Goal: Communication & Community: Answer question/provide support

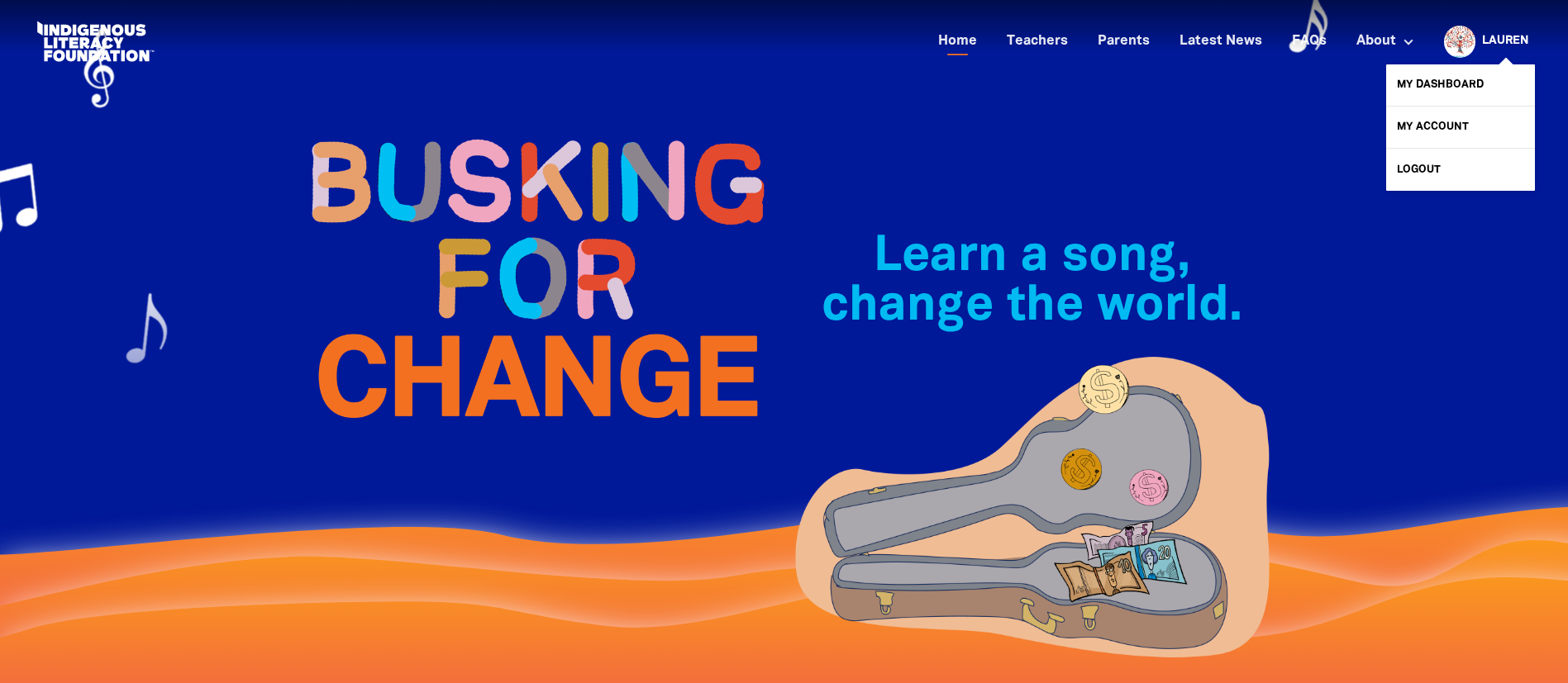
click at [1491, 41] on link "Lauren" at bounding box center [1505, 41] width 46 height 12
click at [1455, 87] on link "My Dashboard" at bounding box center [1460, 85] width 149 height 41
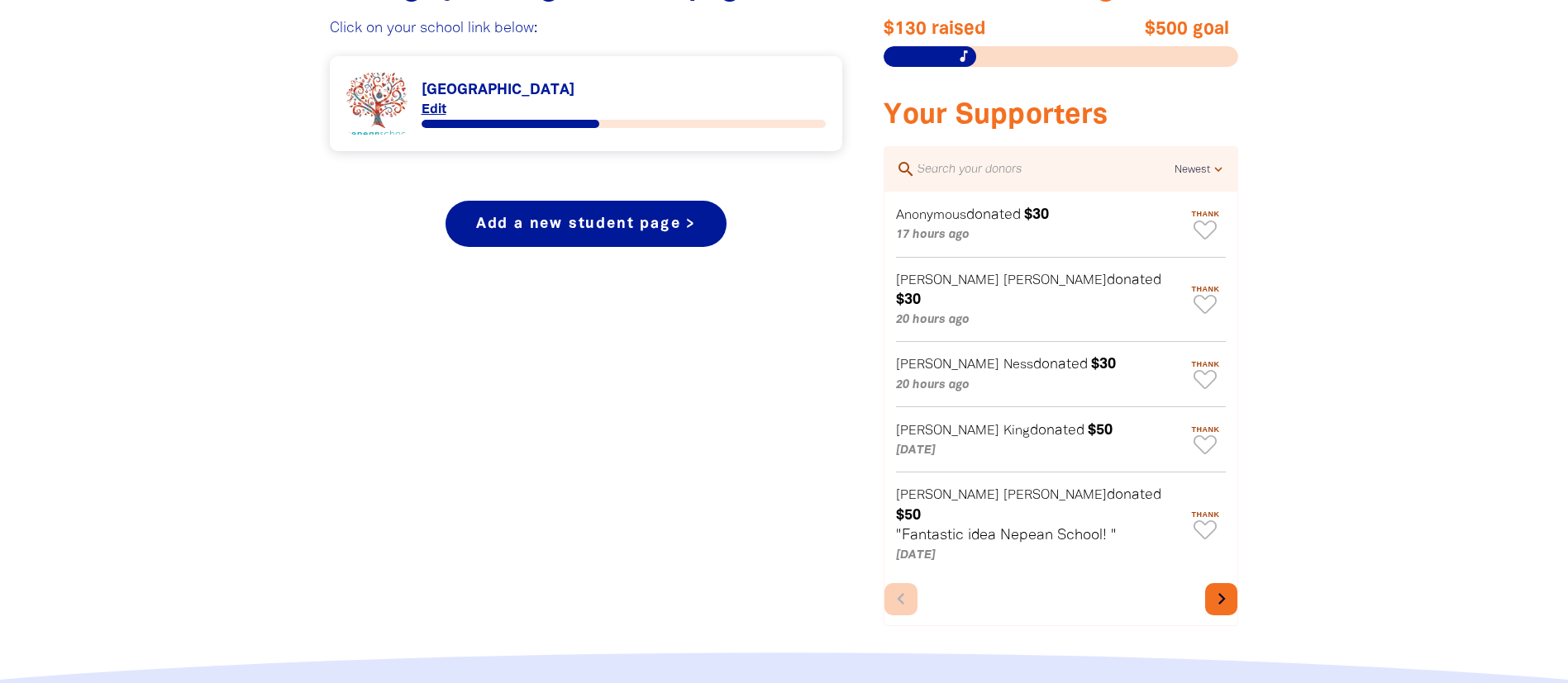
scroll to position [744, 0]
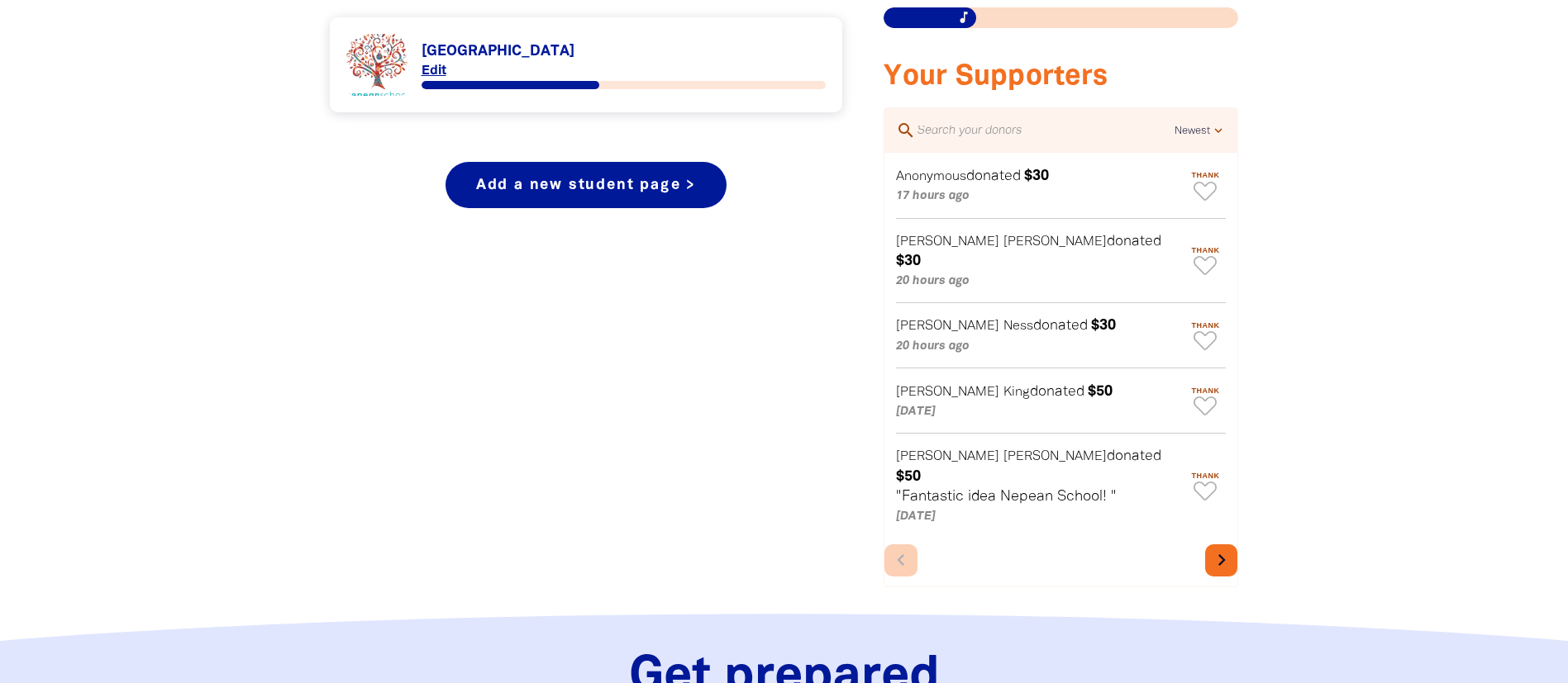
click at [1203, 539] on div "chevron_left chevron_right" at bounding box center [1061, 563] width 353 height 49
click at [1224, 548] on icon "chevron_right" at bounding box center [1222, 560] width 23 height 23
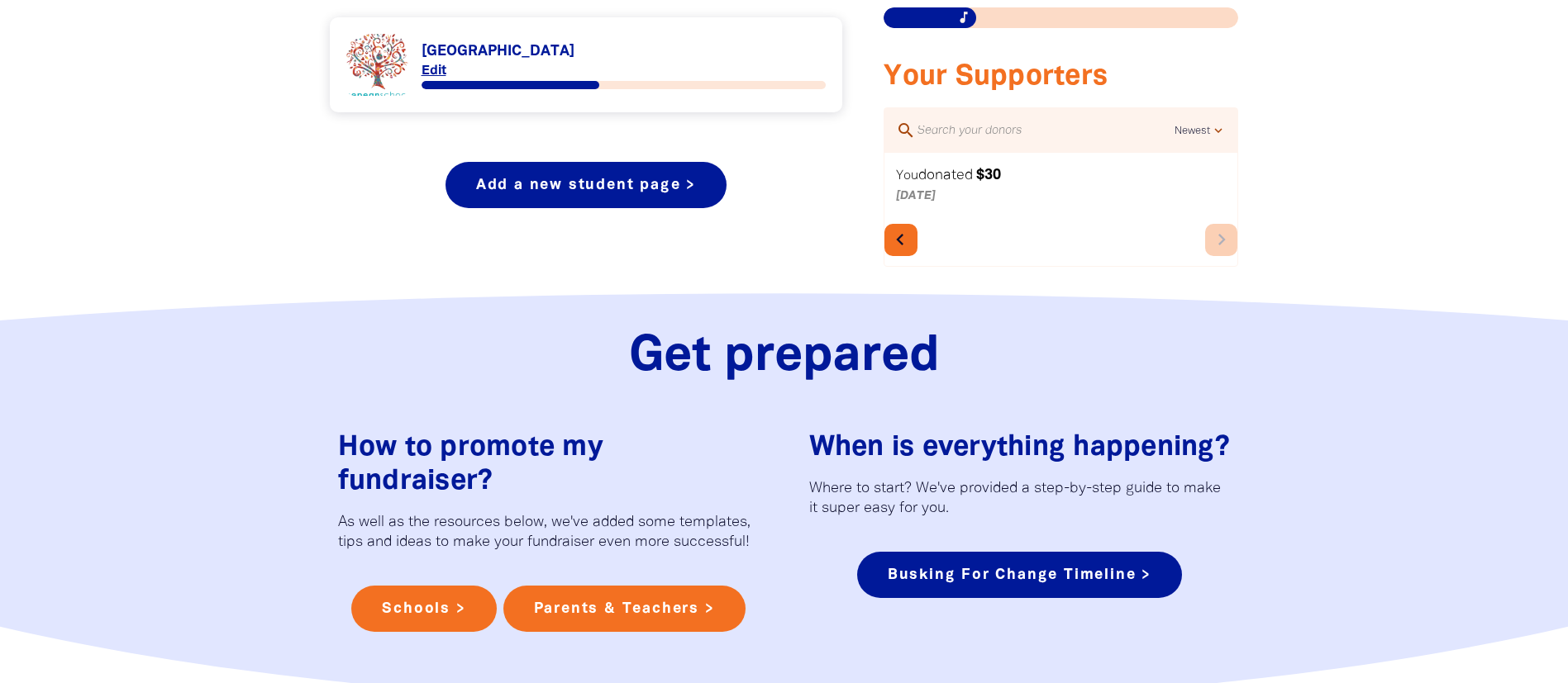
click at [913, 239] on button "chevron_left" at bounding box center [900, 240] width 32 height 33
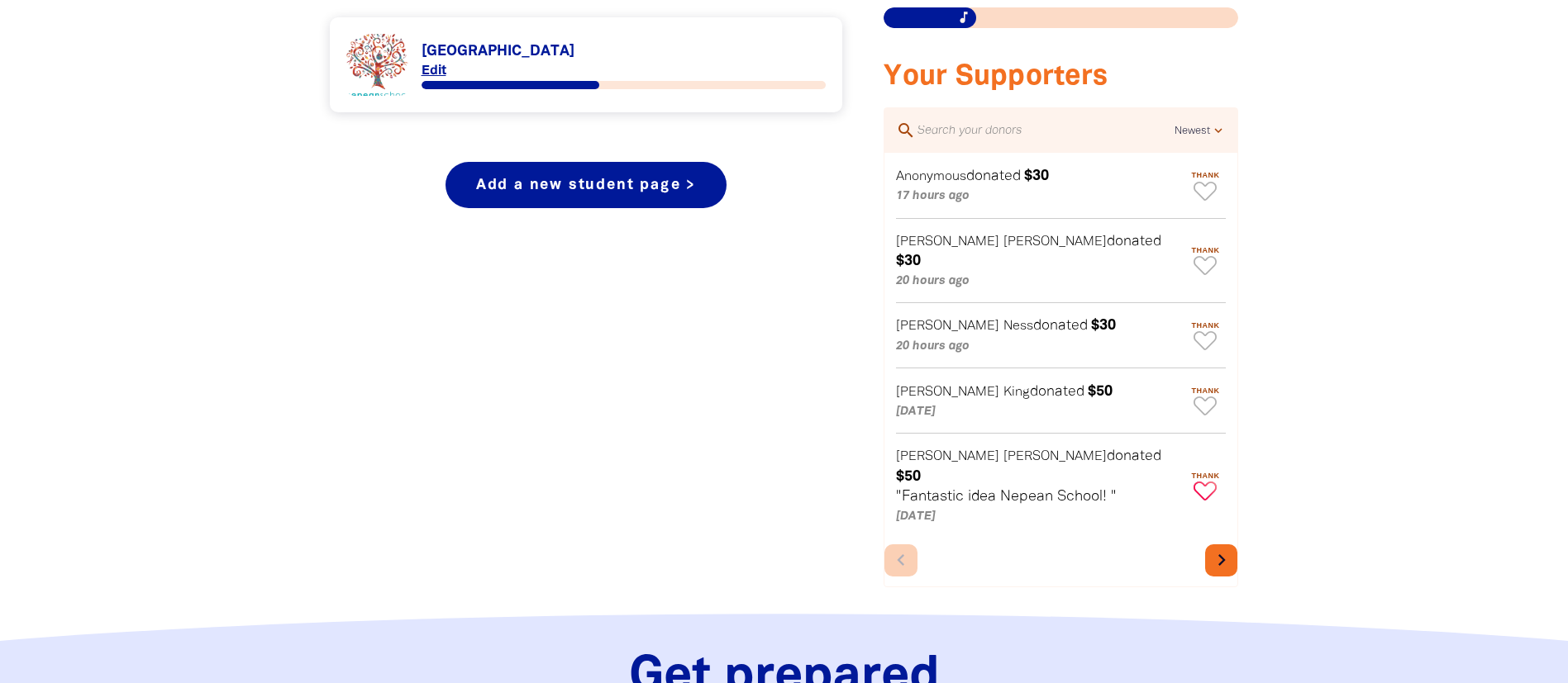
click at [1196, 485] on icon "Paginated content" at bounding box center [1197, 487] width 2 height 4
type textarea "Thanks [PERSON_NAME] for your donation!"
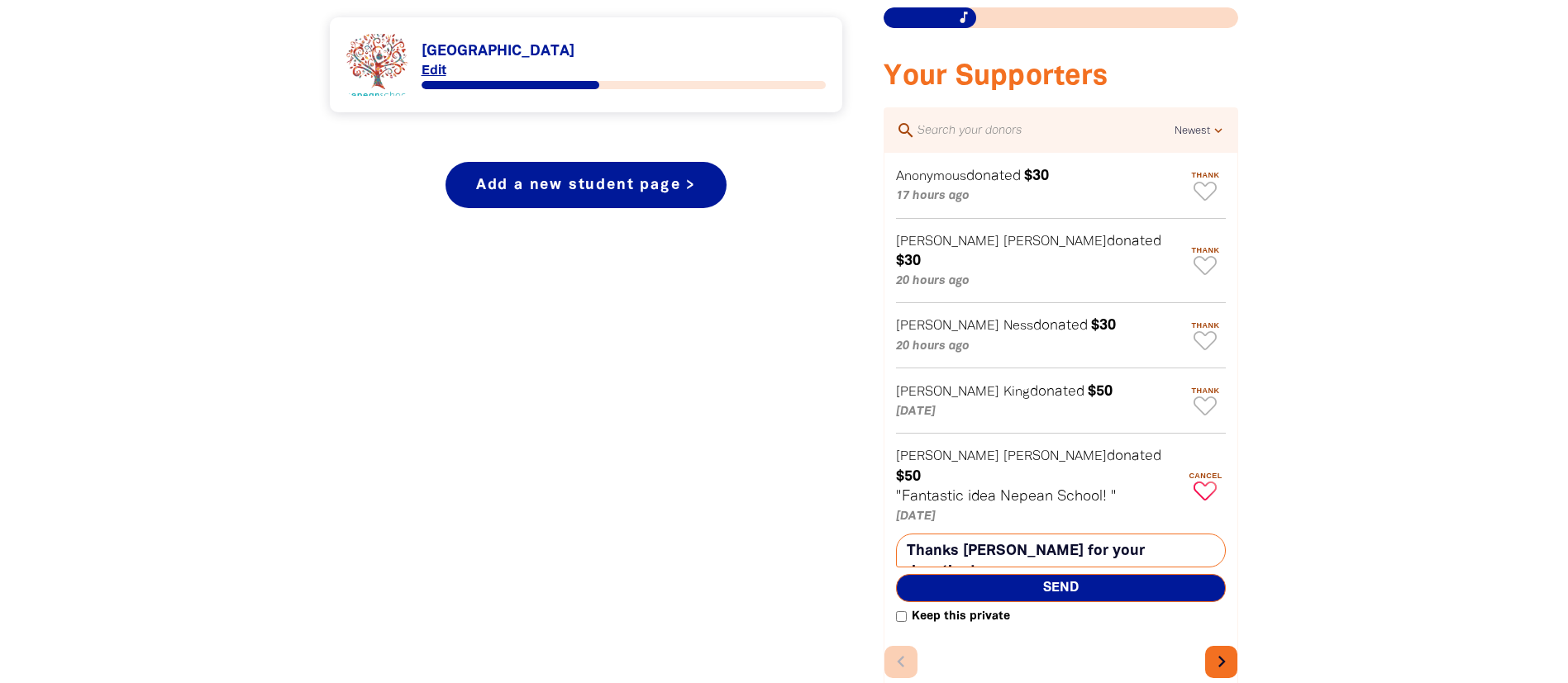
click at [1129, 574] on span "Send" at bounding box center [1061, 588] width 330 height 28
click at [1202, 396] on icon "Paginated content" at bounding box center [1205, 406] width 23 height 19
type textarea "Thanks [PERSON_NAME] for your donation!"
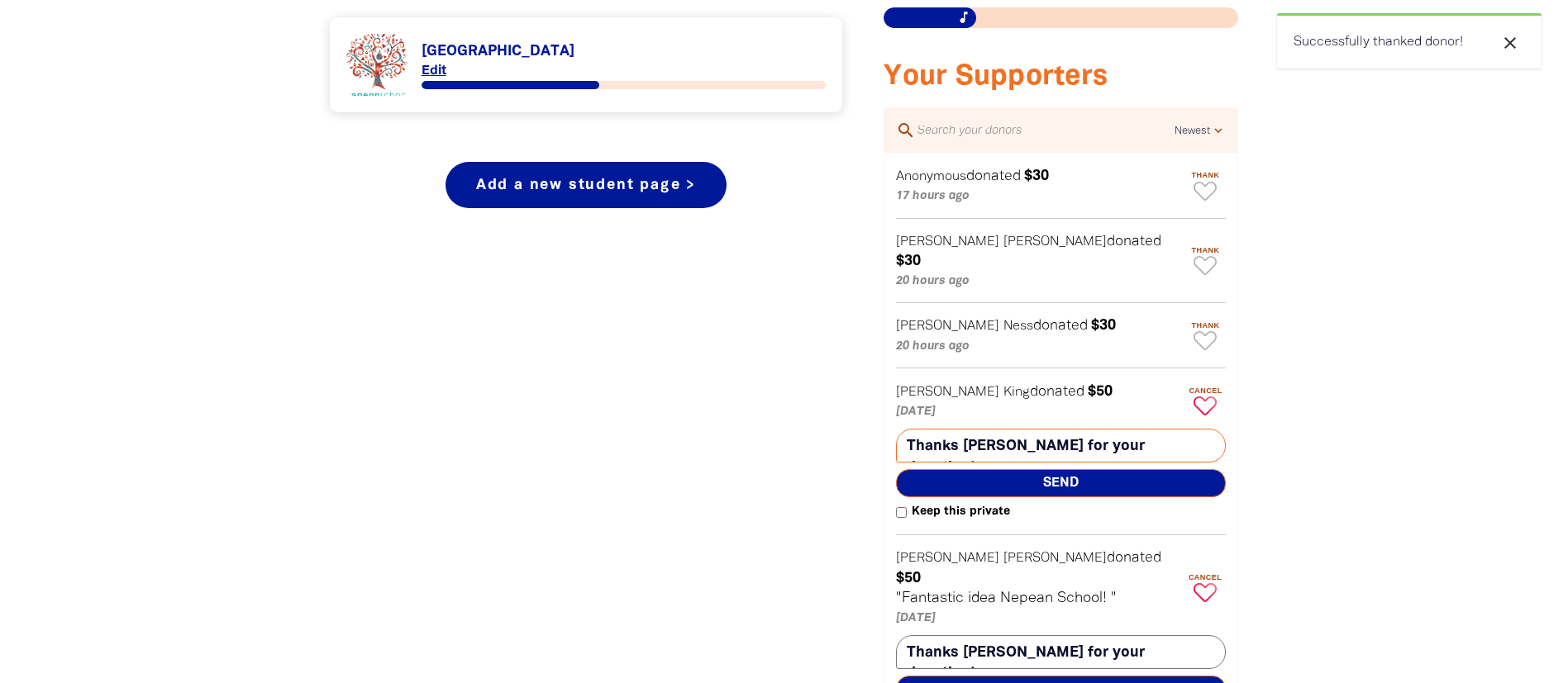
click at [1135, 469] on span "Send" at bounding box center [1061, 483] width 330 height 28
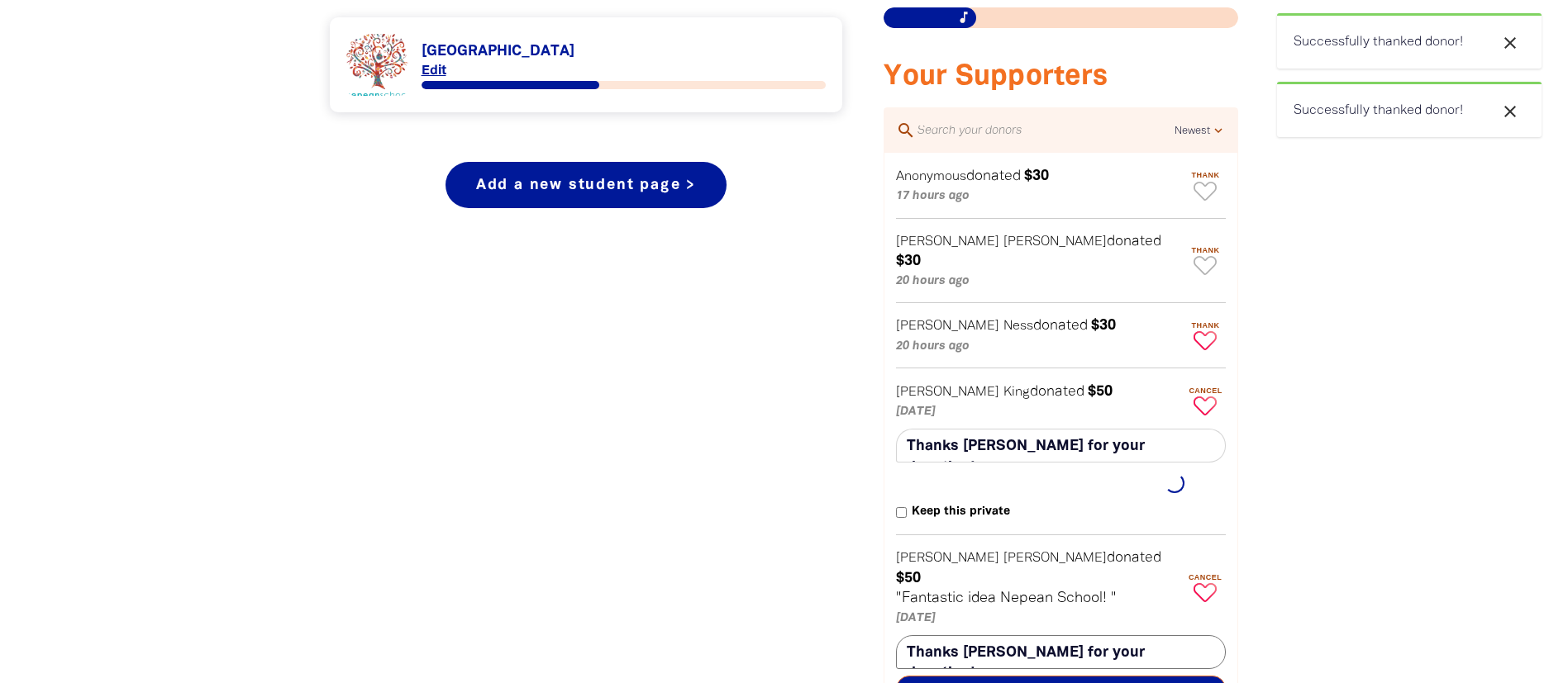
click at [1214, 331] on icon "Paginated content" at bounding box center [1205, 341] width 23 height 19
type textarea "Thanks [PERSON_NAME] for your donation!"
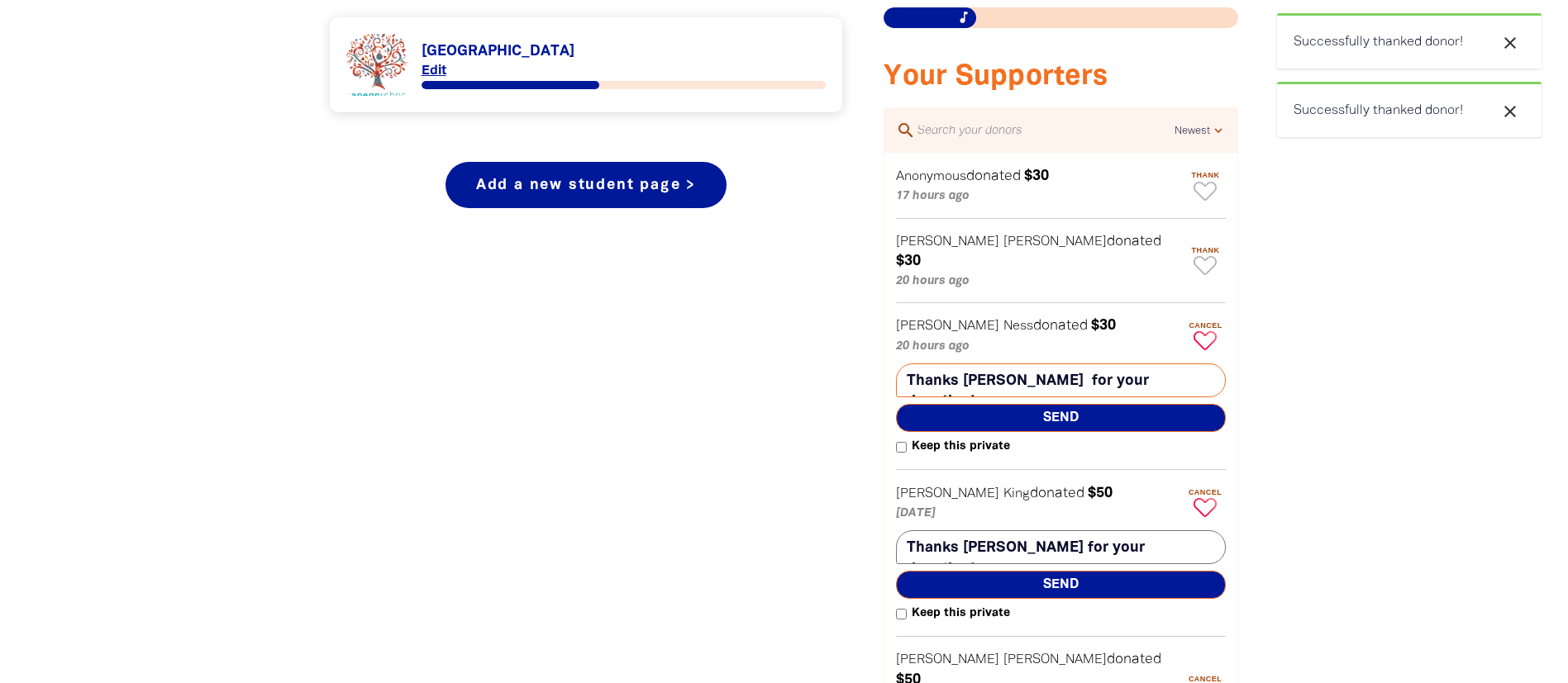
click at [1120, 404] on span "Send" at bounding box center [1061, 417] width 330 height 28
click at [1208, 256] on icon "Paginated content" at bounding box center [1205, 266] width 23 height 19
type textarea "Thanks [PERSON_NAME] for your donation!"
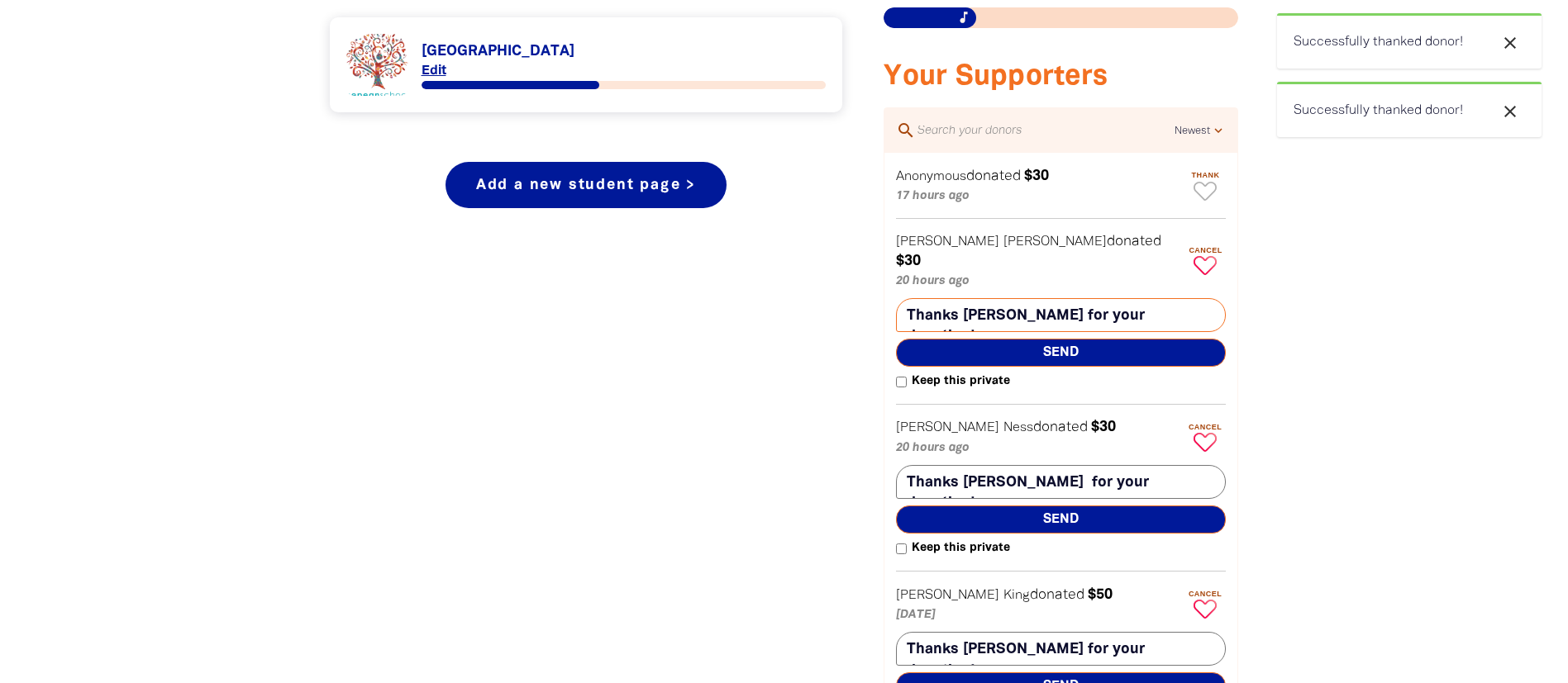
click at [1127, 339] on span "Send" at bounding box center [1061, 352] width 330 height 28
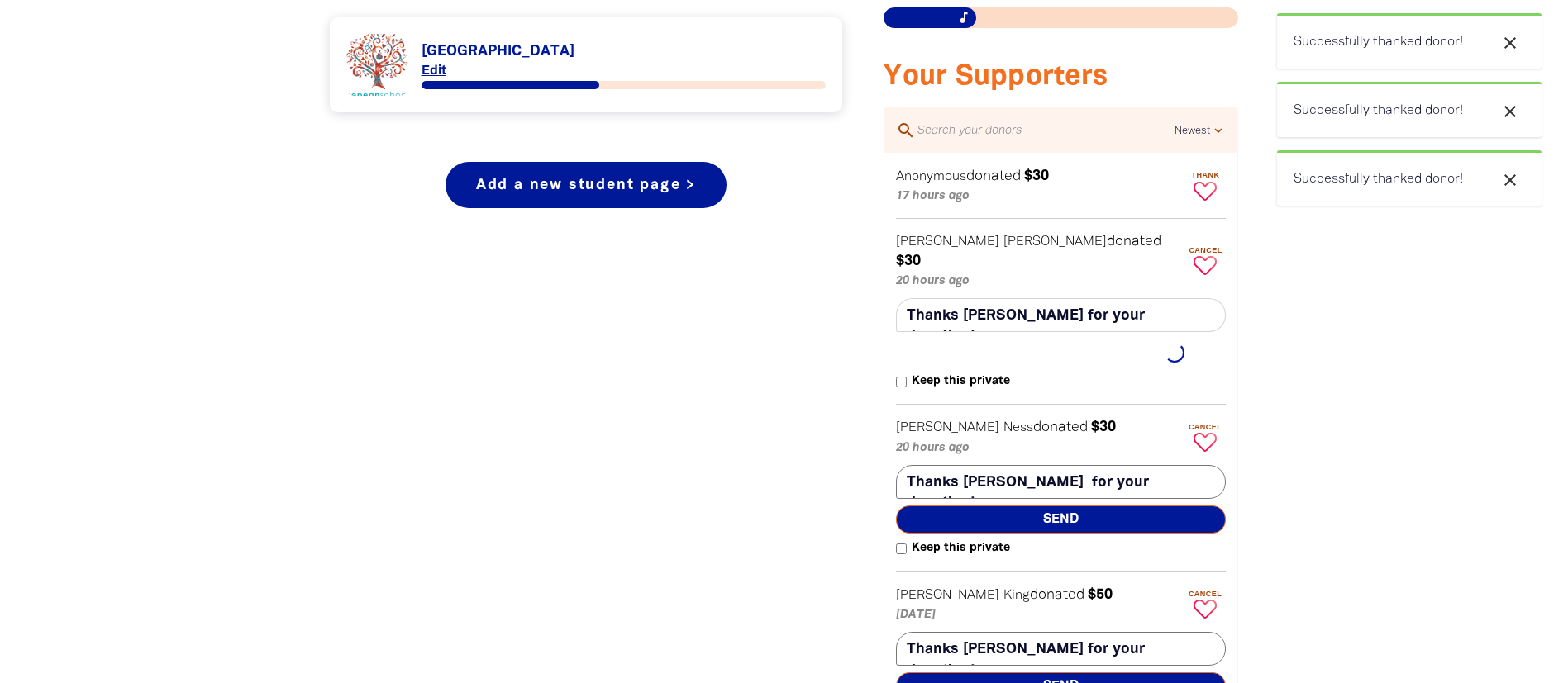
click at [1196, 190] on icon "Paginated content" at bounding box center [1205, 191] width 23 height 19
type textarea "Thanks for your donation!"
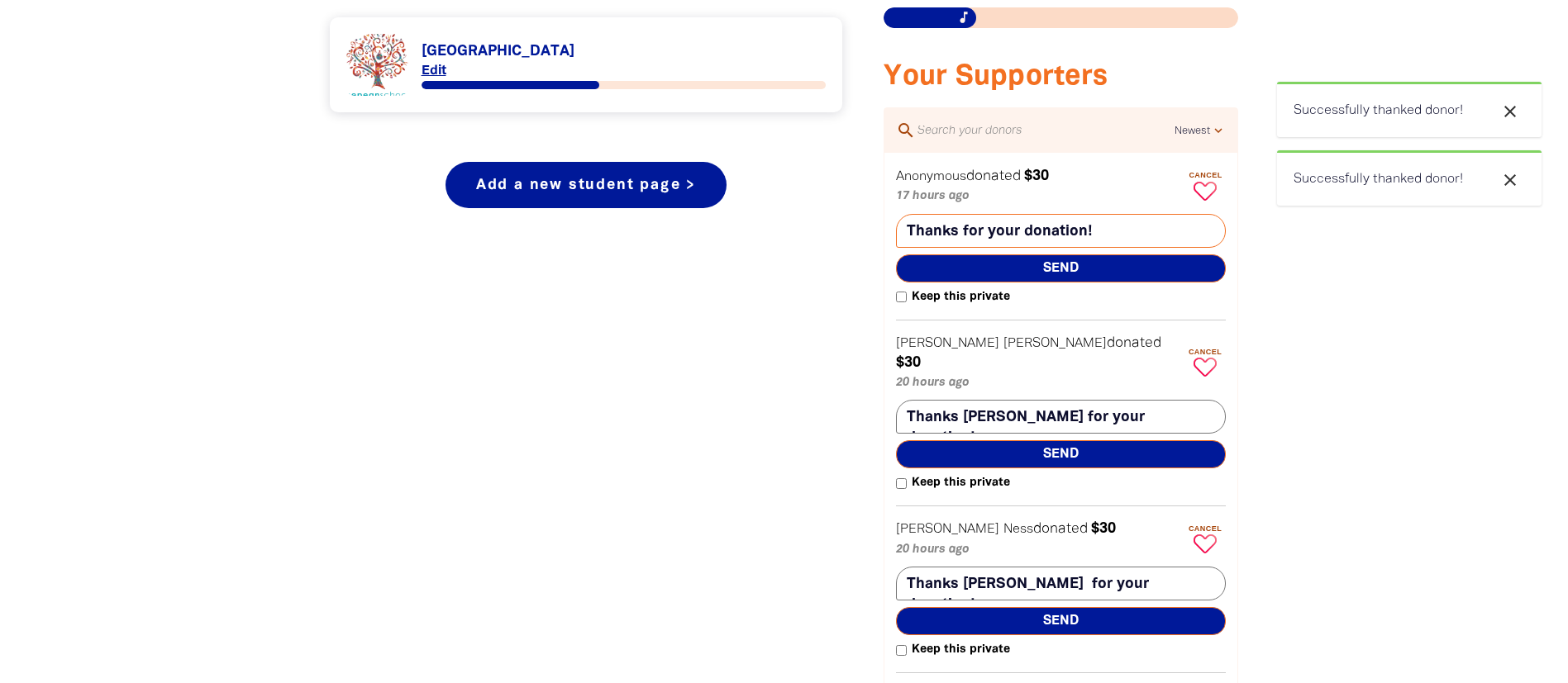
click at [1136, 260] on span "Send" at bounding box center [1061, 267] width 330 height 28
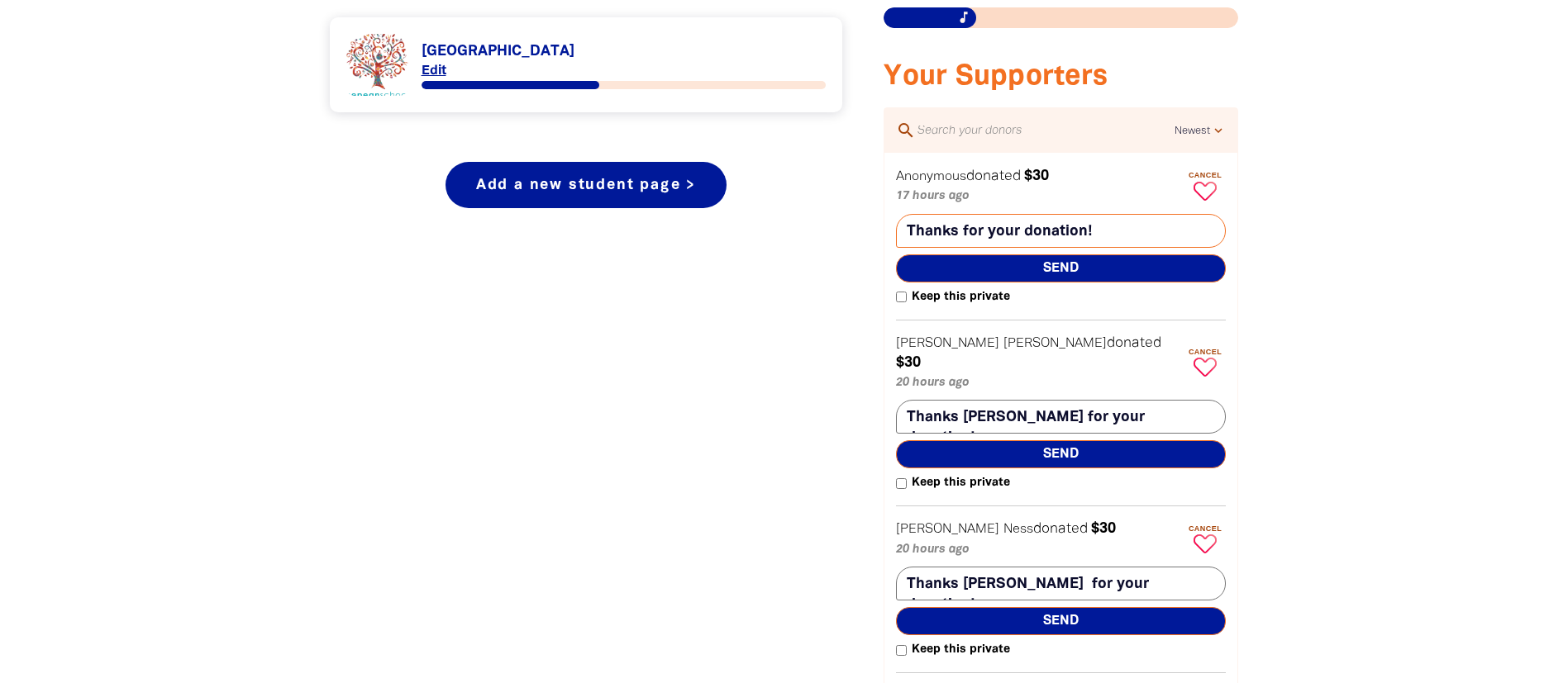
click at [1105, 278] on span "Send" at bounding box center [1061, 267] width 330 height 28
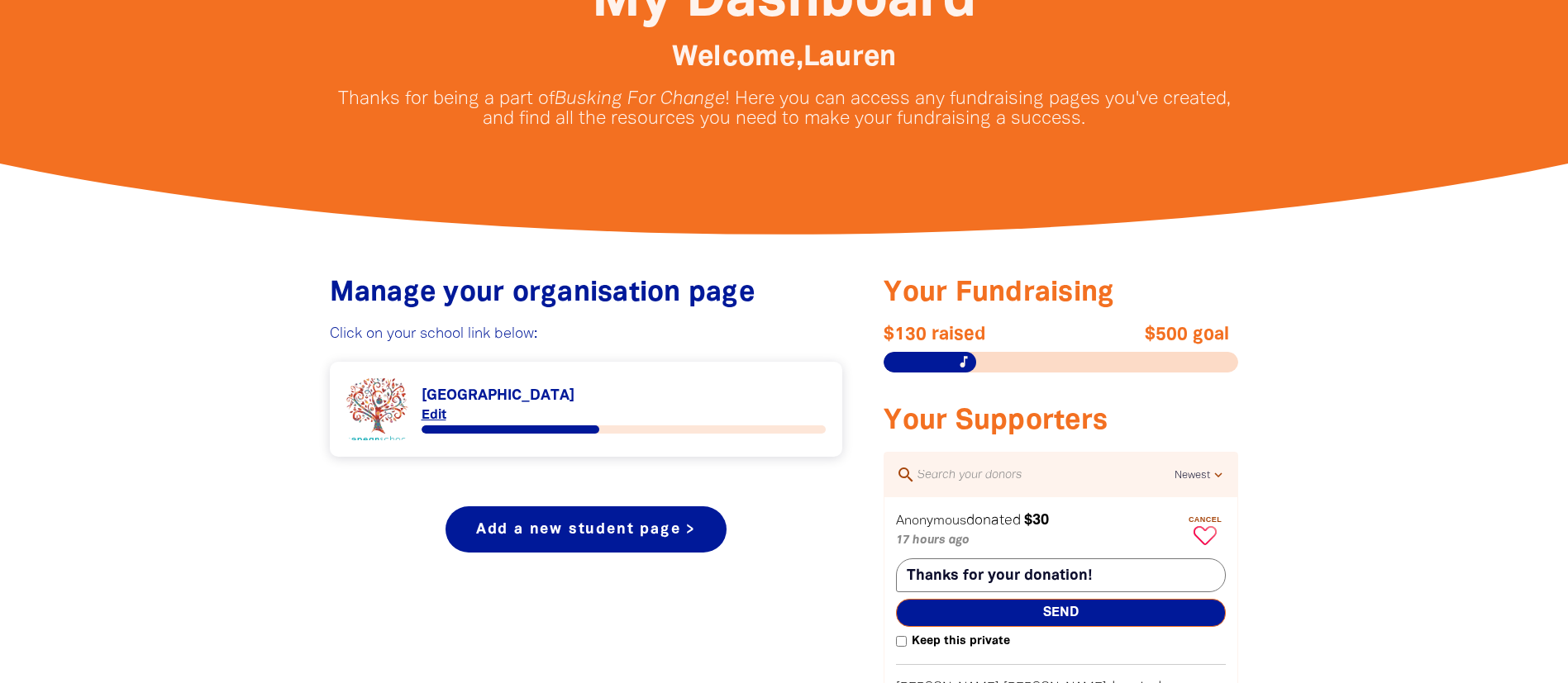
scroll to position [404, 0]
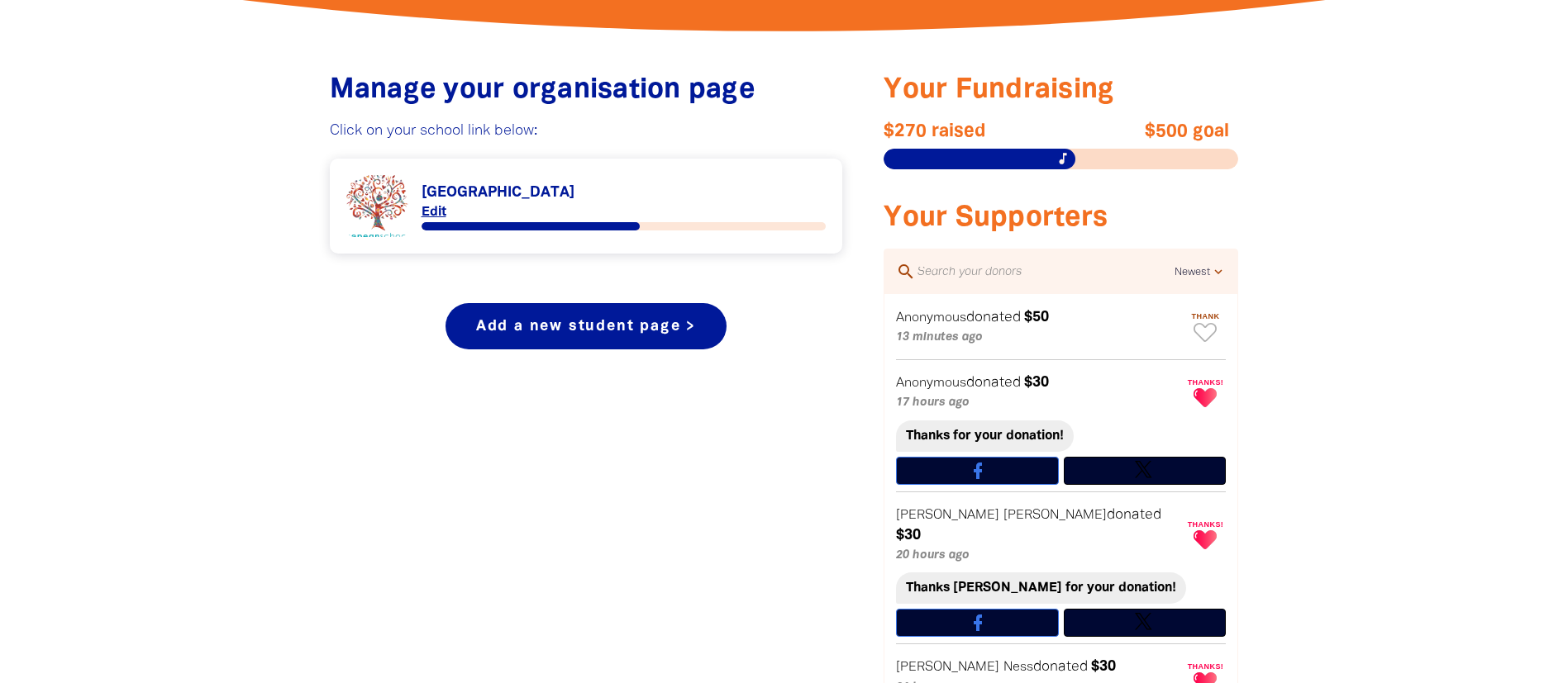
scroll to position [599, 0]
